Goal: Use online tool/utility: Utilize a website feature to perform a specific function

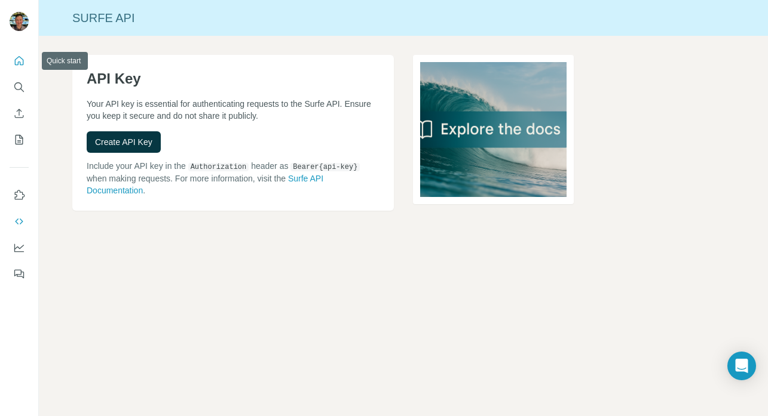
click at [18, 57] on icon "Quick start" at bounding box center [19, 60] width 9 height 9
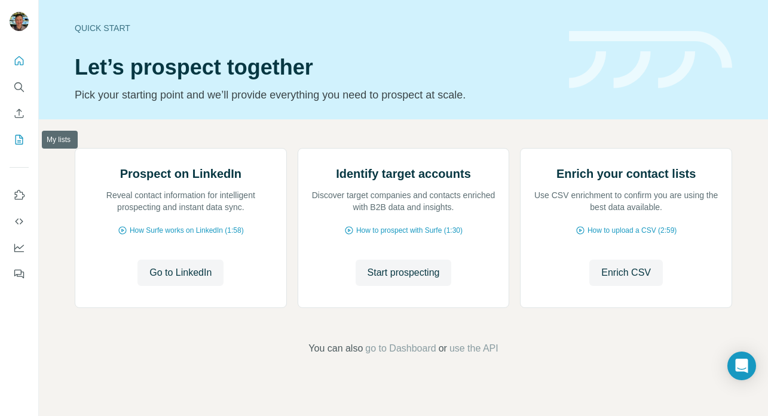
click at [17, 130] on button "My lists" at bounding box center [19, 140] width 19 height 22
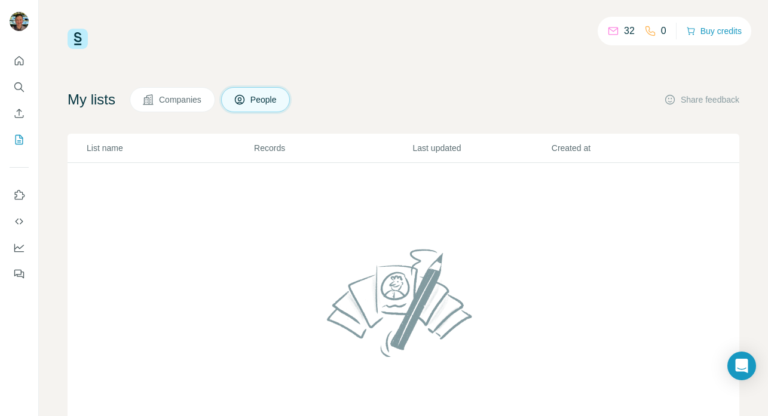
click at [167, 105] on span "Companies" at bounding box center [181, 100] width 44 height 12
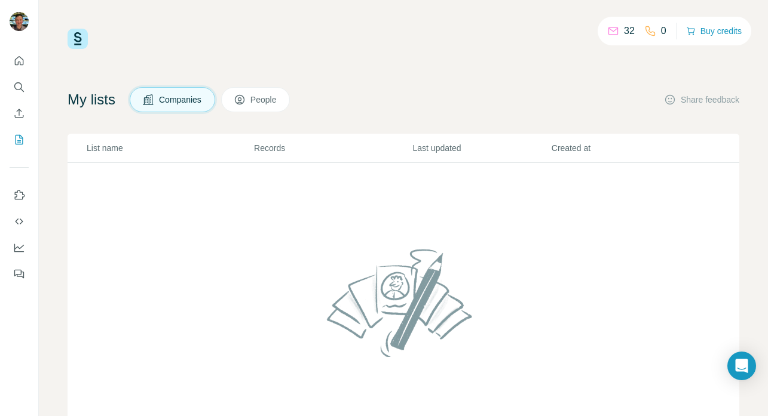
click at [398, 72] on div "32 0 Buy credits My lists Companies People Share feedback List name Records Las…" at bounding box center [402, 243] width 671 height 428
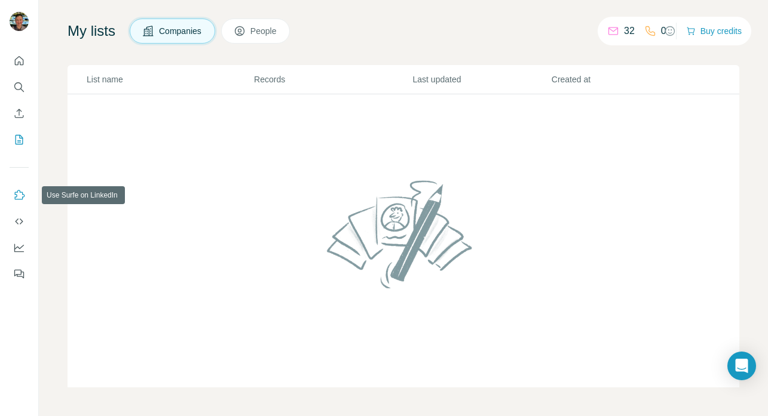
click at [20, 196] on icon "Use Surfe on LinkedIn" at bounding box center [19, 195] width 12 height 12
click at [16, 250] on icon "Dashboard" at bounding box center [19, 248] width 12 height 12
click at [17, 60] on icon "Quick start" at bounding box center [19, 61] width 12 height 12
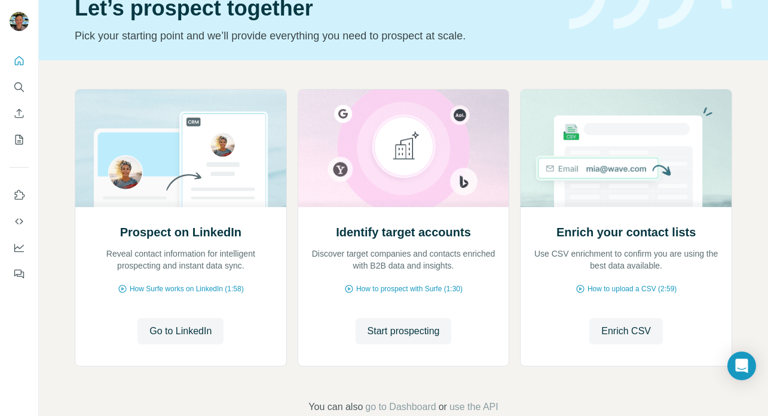
scroll to position [86, 0]
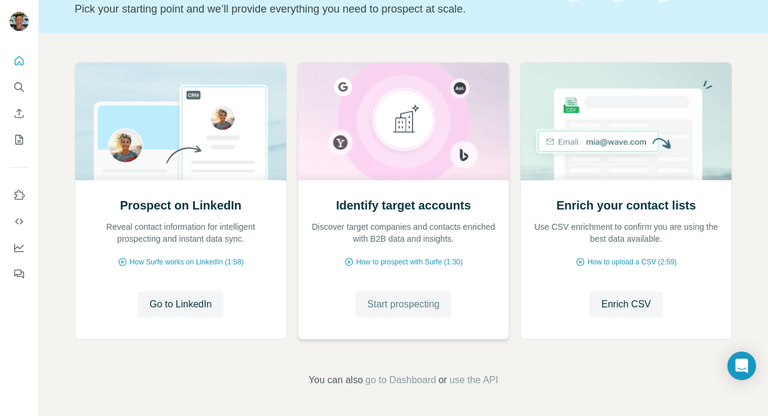
click at [404, 309] on span "Start prospecting" at bounding box center [403, 304] width 72 height 14
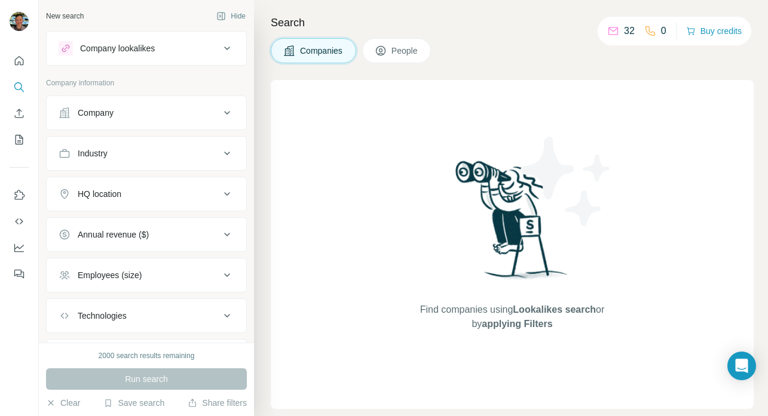
click at [128, 380] on div "Run search" at bounding box center [146, 380] width 201 height 22
click at [89, 113] on div "Company" at bounding box center [96, 113] width 36 height 12
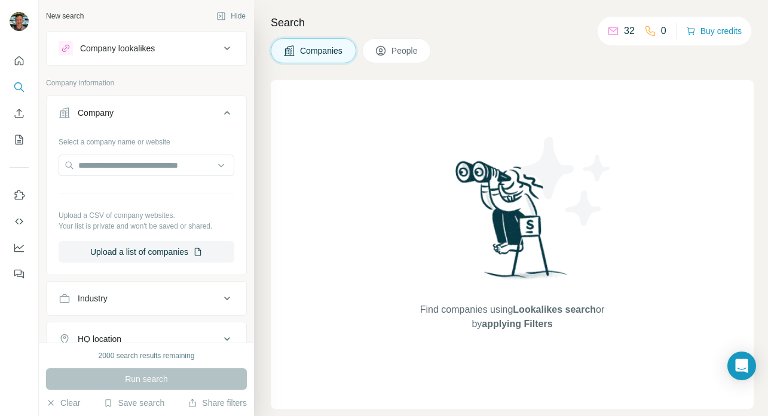
click at [126, 48] on div "Company lookalikes" at bounding box center [117, 48] width 75 height 12
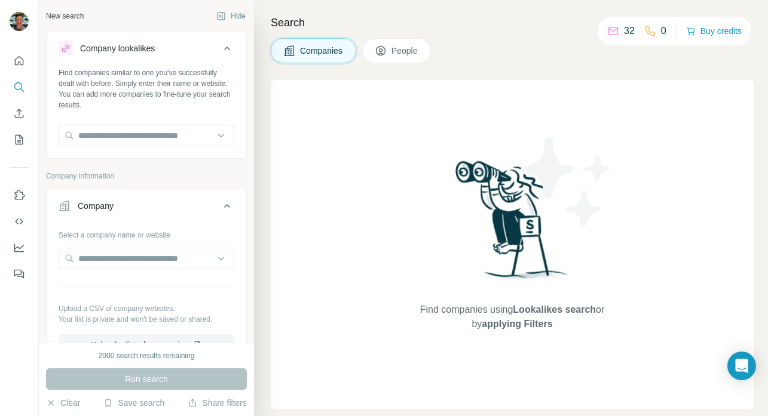
click at [126, 48] on div "Company lookalikes" at bounding box center [117, 48] width 75 height 12
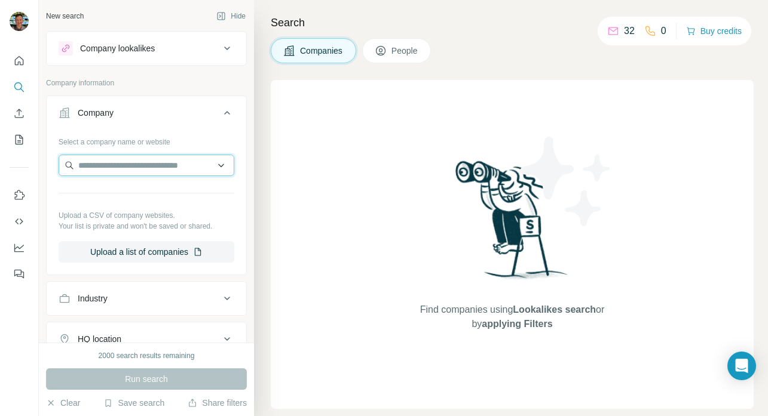
click at [113, 171] on input "text" at bounding box center [147, 166] width 176 height 22
type input "**********"
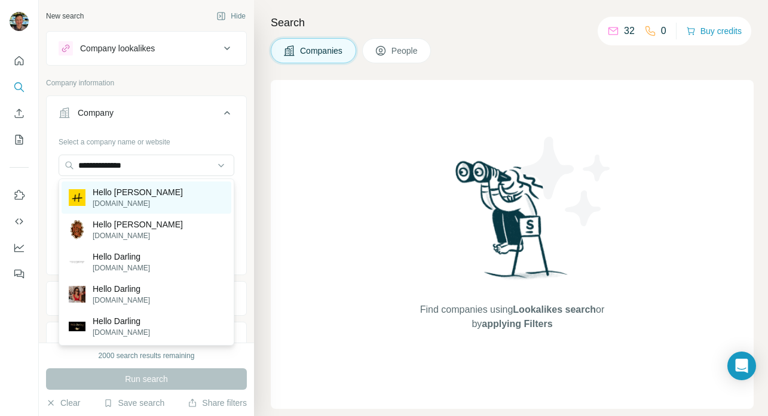
click at [111, 199] on p "[DOMAIN_NAME]" at bounding box center [138, 203] width 90 height 11
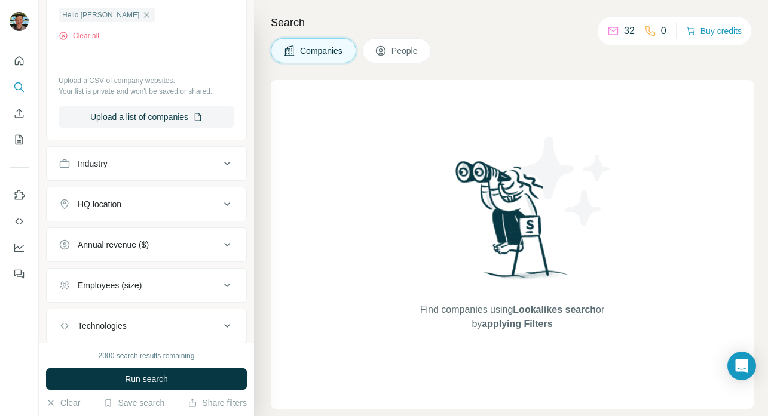
scroll to position [251, 0]
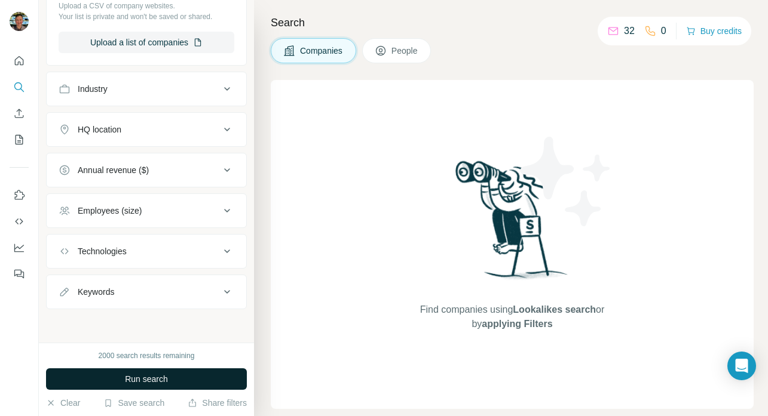
click at [154, 378] on span "Run search" at bounding box center [146, 379] width 43 height 12
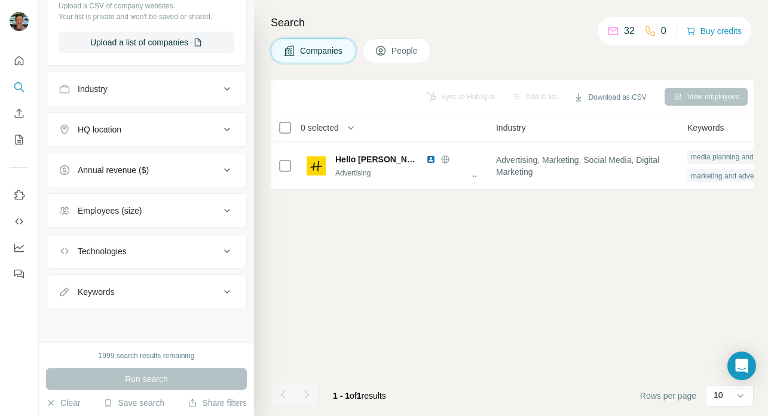
scroll to position [0, 0]
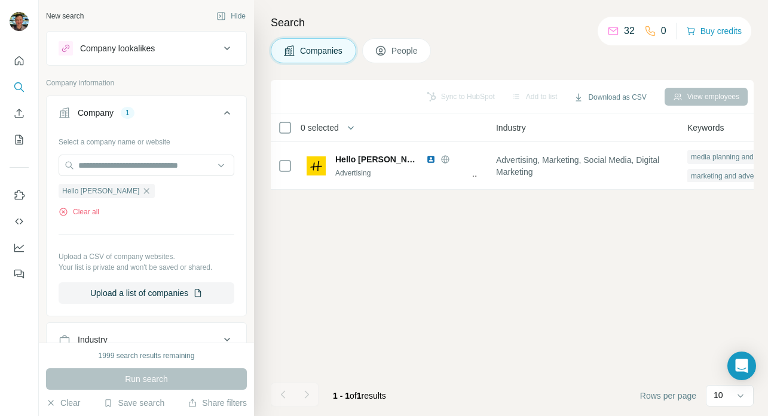
click at [142, 48] on div "Company lookalikes" at bounding box center [117, 48] width 75 height 12
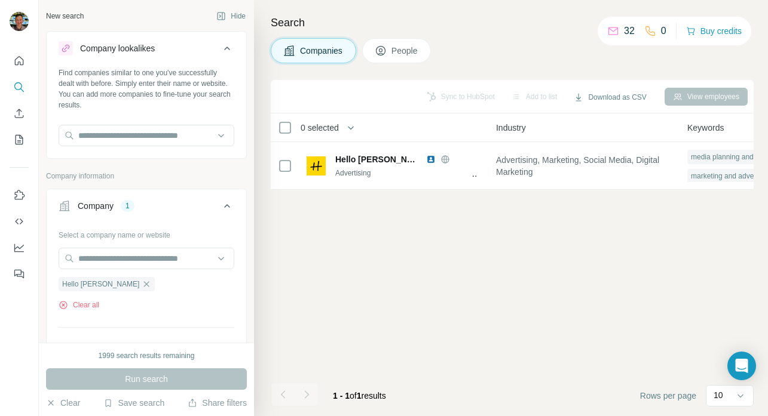
click at [142, 48] on div "Company lookalikes" at bounding box center [117, 48] width 75 height 12
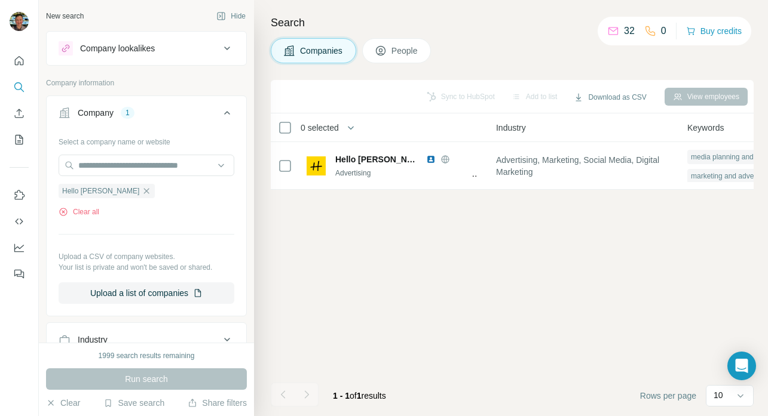
click at [110, 113] on div "Company" at bounding box center [96, 113] width 36 height 12
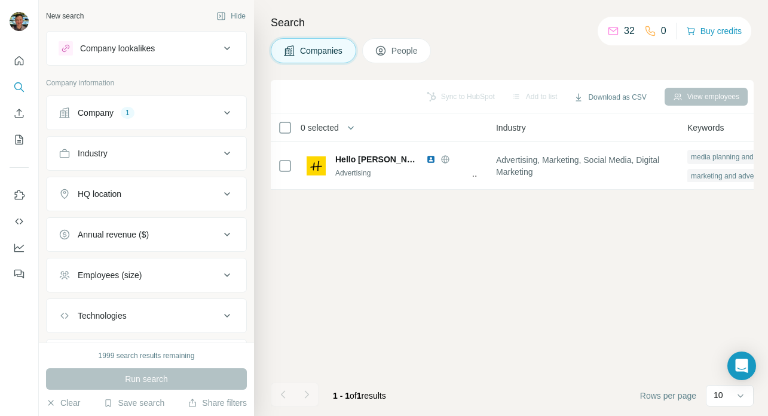
click at [110, 113] on div "Company" at bounding box center [96, 113] width 36 height 12
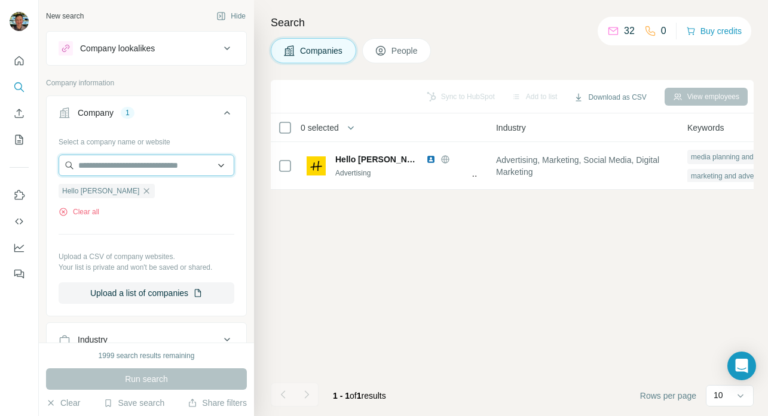
click at [109, 165] on input "text" at bounding box center [147, 166] width 176 height 22
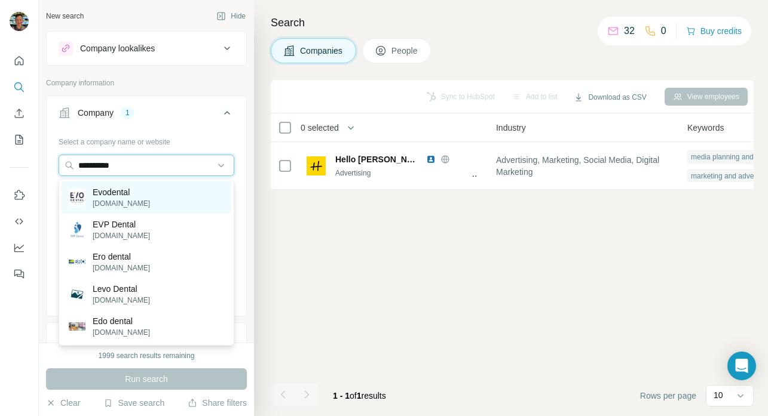
type input "**********"
click at [106, 192] on p "Evodental" at bounding box center [121, 192] width 57 height 12
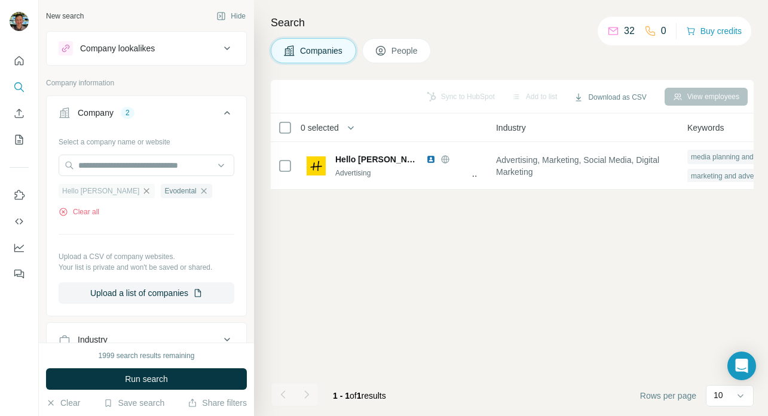
click at [144, 193] on icon "button" at bounding box center [146, 190] width 5 height 5
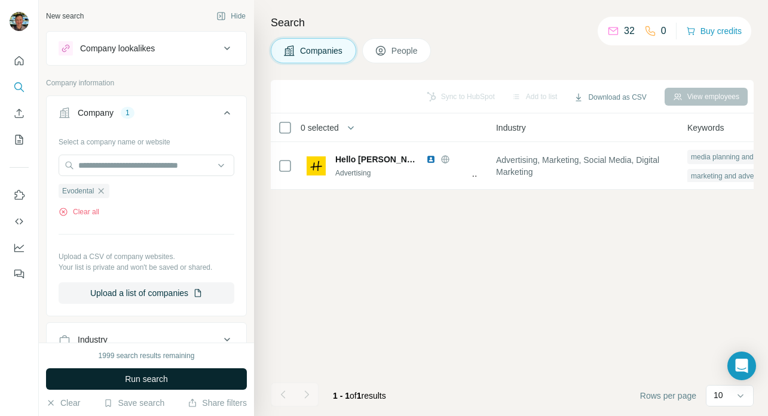
click at [142, 380] on span "Run search" at bounding box center [146, 379] width 43 height 12
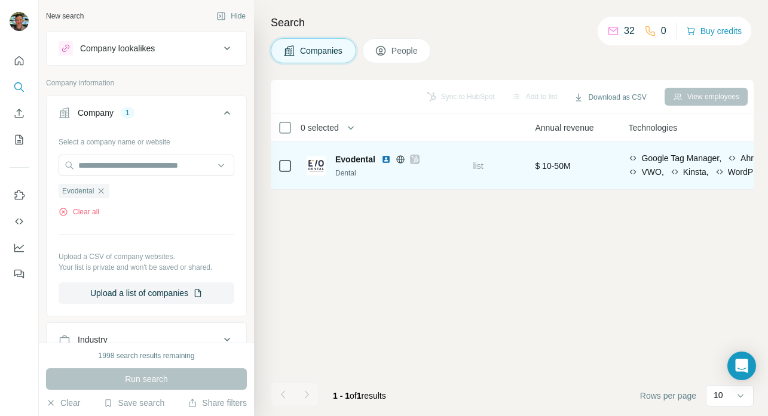
scroll to position [0, 505]
click at [416, 161] on icon at bounding box center [414, 159] width 7 height 7
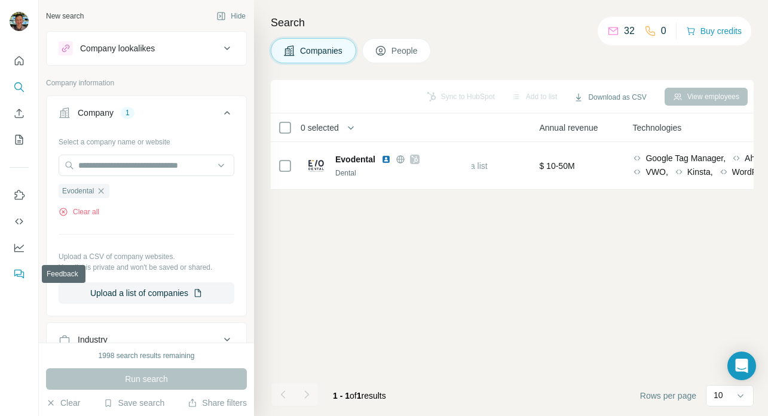
click at [22, 272] on icon "Feedback" at bounding box center [19, 274] width 12 height 12
click at [24, 245] on icon "Dashboard" at bounding box center [19, 248] width 12 height 12
click at [20, 137] on icon "My lists" at bounding box center [19, 140] width 12 height 12
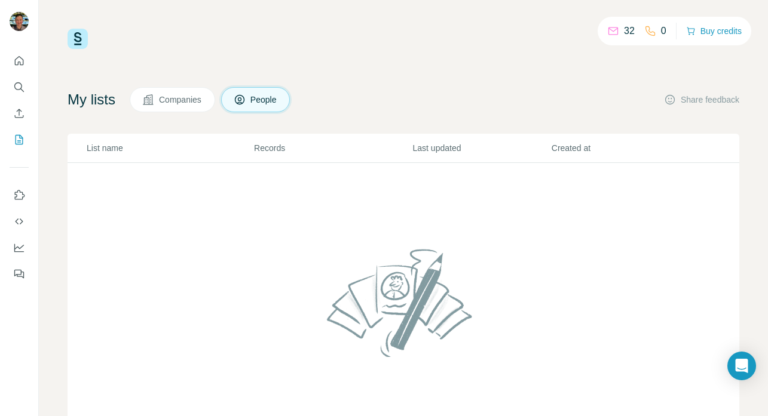
scroll to position [69, 0]
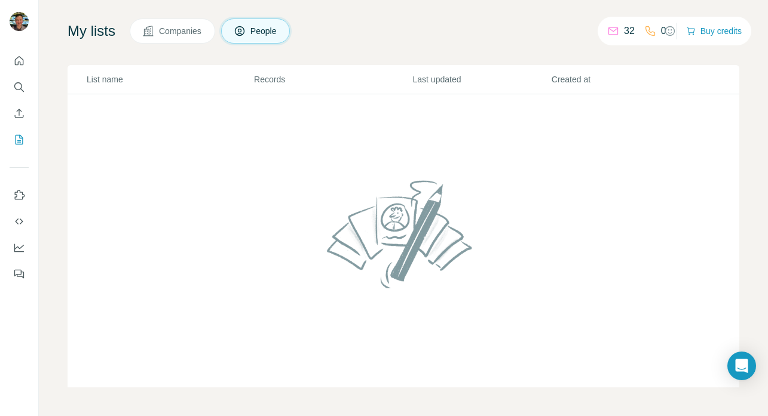
click at [341, 189] on img at bounding box center [403, 234] width 162 height 128
click at [280, 82] on p "Records" at bounding box center [332, 79] width 157 height 12
click at [186, 35] on span "Companies" at bounding box center [181, 31] width 44 height 12
